Goal: Task Accomplishment & Management: Manage account settings

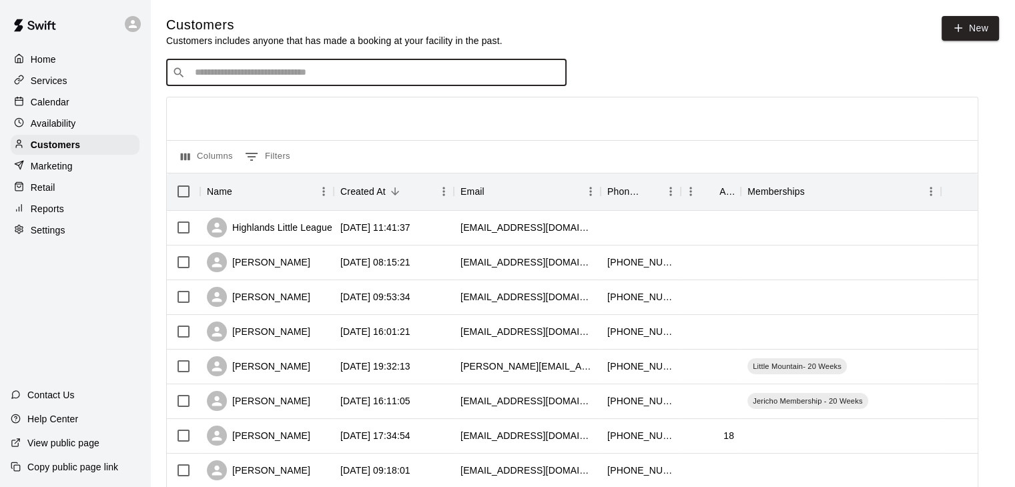
click at [250, 72] on input "Search customers by name or email" at bounding box center [376, 72] width 370 height 13
type input "****"
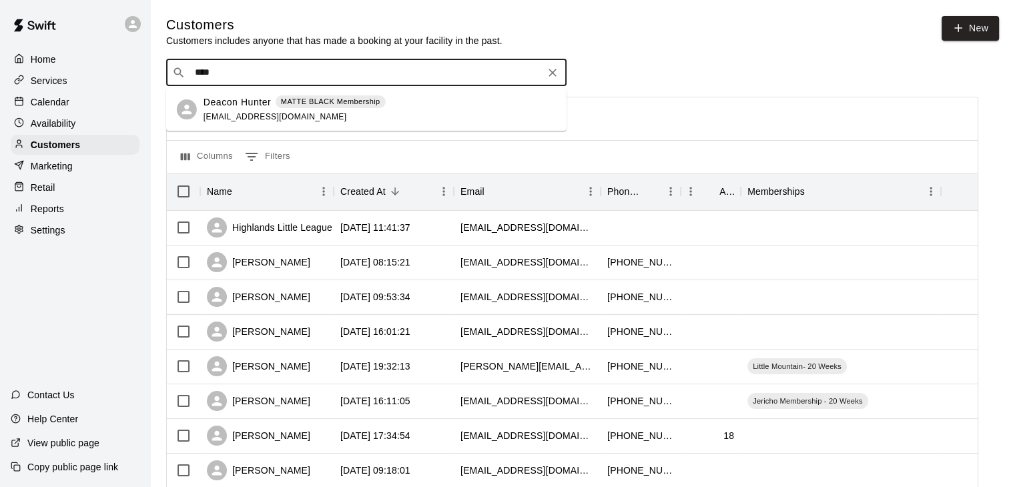
click at [254, 113] on span "cameronhunter0309@gmail.com" at bounding box center [274, 116] width 143 height 9
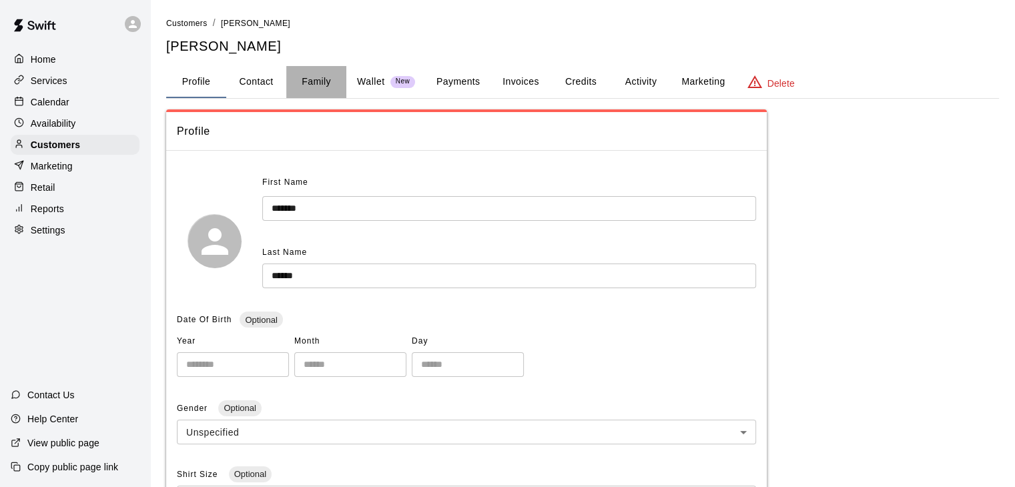
click at [302, 76] on button "Family" at bounding box center [316, 82] width 60 height 32
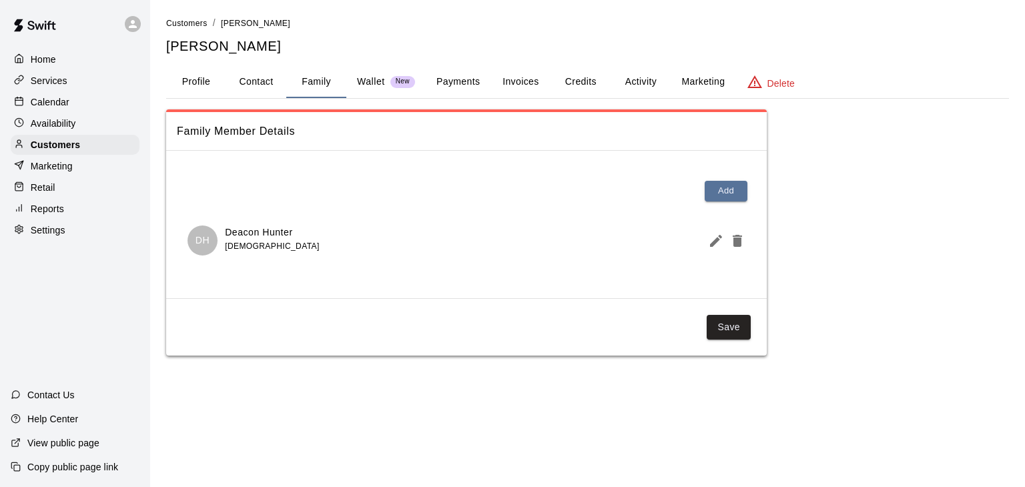
click at [199, 82] on button "Profile" at bounding box center [196, 82] width 60 height 32
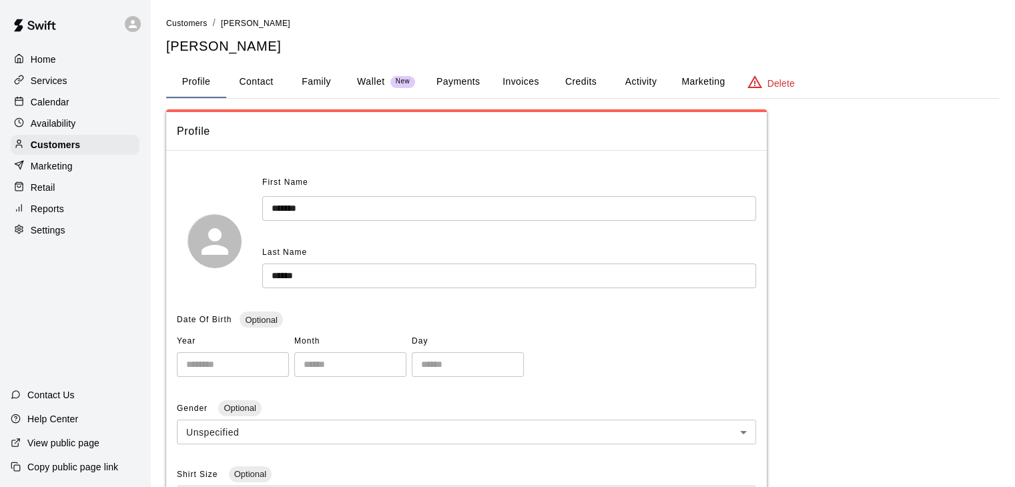
click at [75, 99] on div "Calendar" at bounding box center [75, 102] width 129 height 20
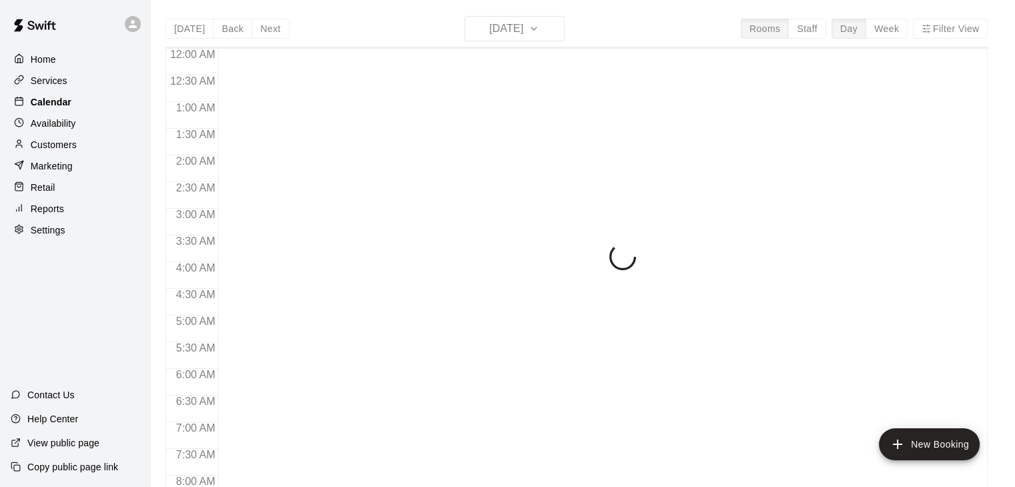
scroll to position [827, 0]
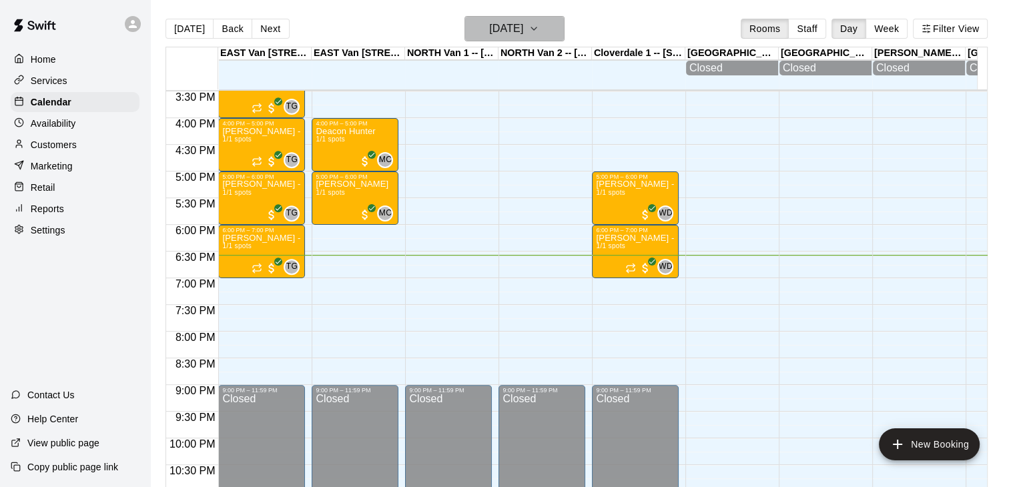
click at [539, 25] on icon "button" at bounding box center [533, 29] width 11 height 16
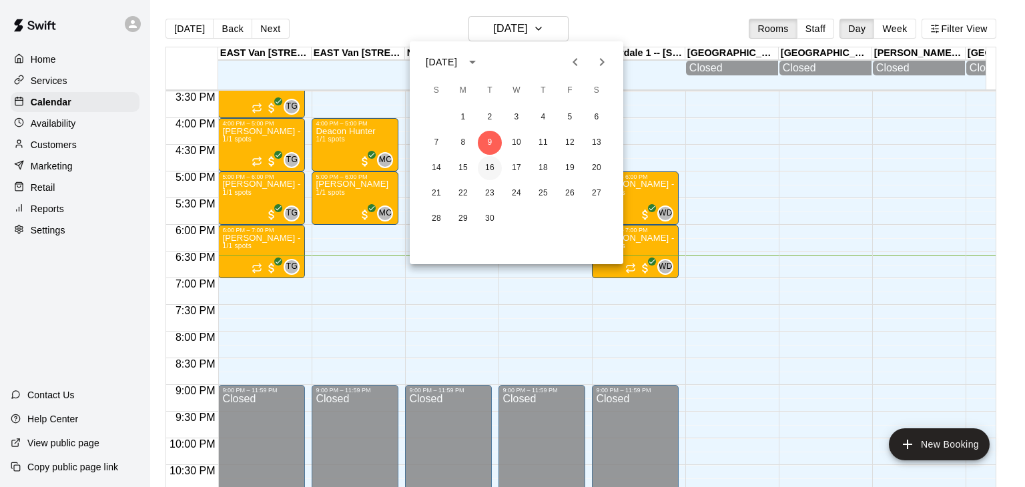
click at [487, 165] on button "16" at bounding box center [490, 168] width 24 height 24
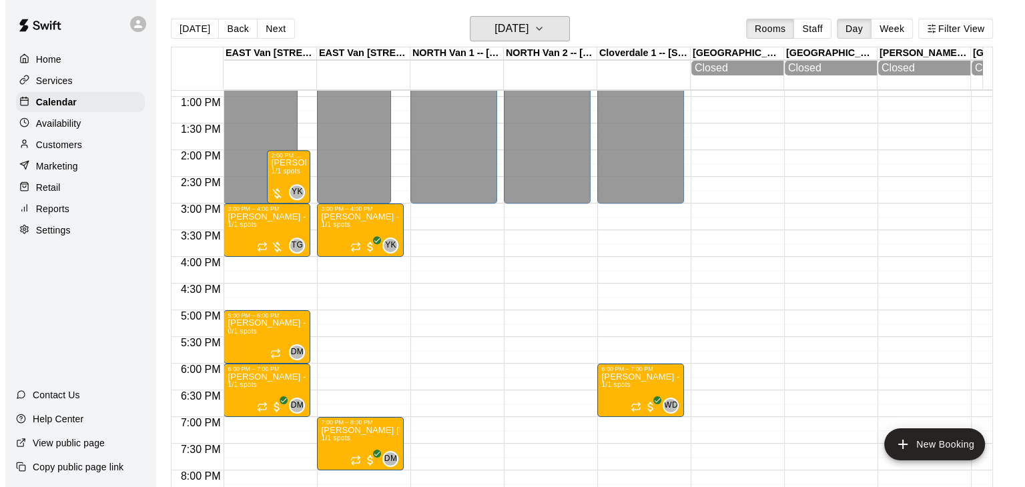
scroll to position [677, 0]
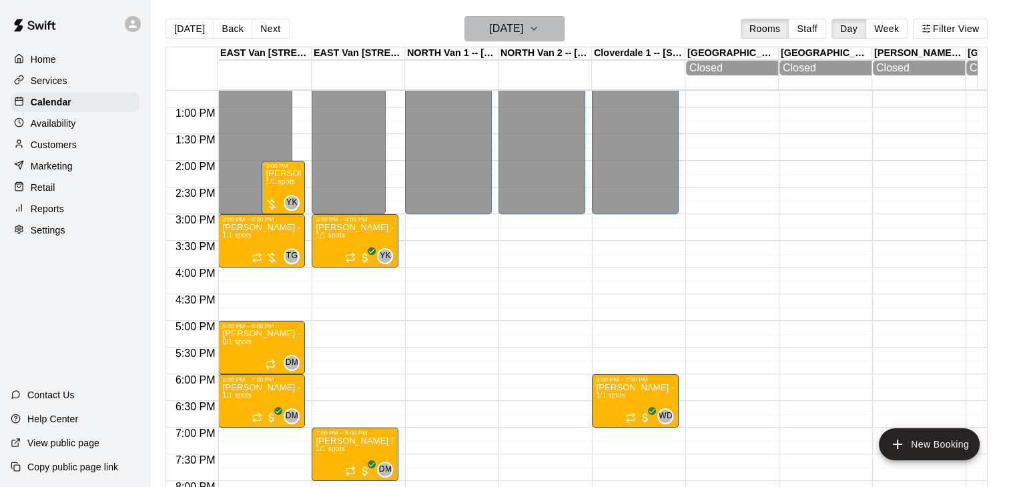
click at [539, 25] on icon "button" at bounding box center [533, 29] width 11 height 16
